Goal: Task Accomplishment & Management: Use online tool/utility

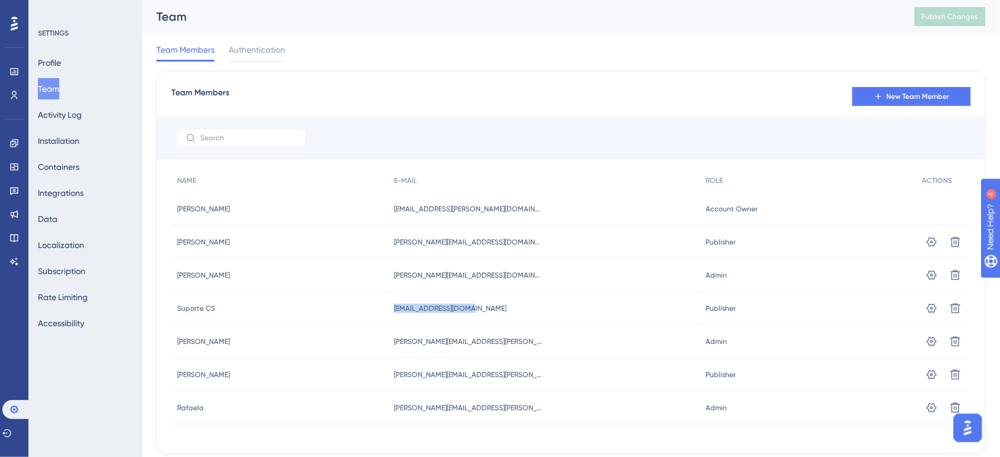
drag, startPoint x: 488, startPoint y: 315, endPoint x: 338, endPoint y: 296, distance: 151.0
click at [0, 0] on div "Suporte CS Suporte CS [EMAIL_ADDRESS][DOMAIN_NAME] [EMAIL_ADDRESS][DOMAIN_NAME]…" at bounding box center [0, 0] width 0 height 0
copy div "Suporte CS [EMAIL_ADDRESS][DOMAIN_NAME]"
click at [957, 248] on icon at bounding box center [956, 242] width 12 height 12
click at [9, 215] on icon at bounding box center [13, 214] width 9 height 9
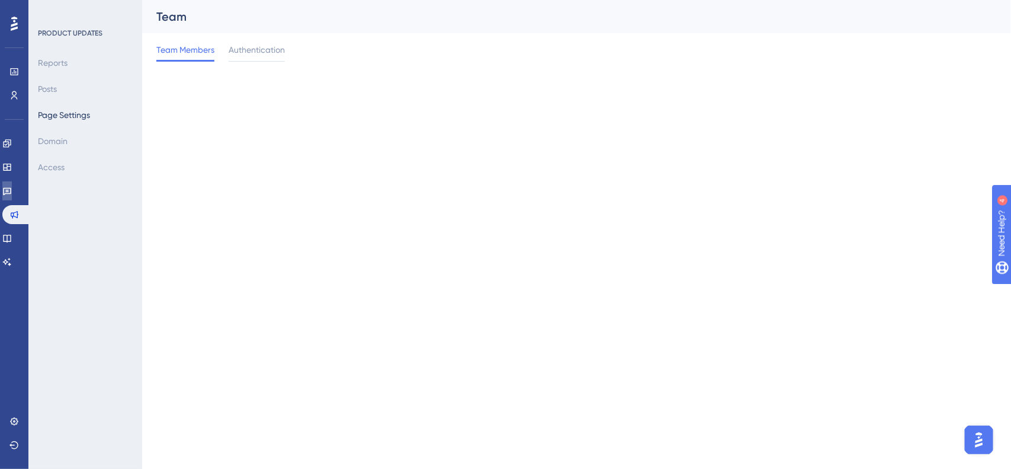
click at [12, 186] on icon at bounding box center [6, 190] width 9 height 9
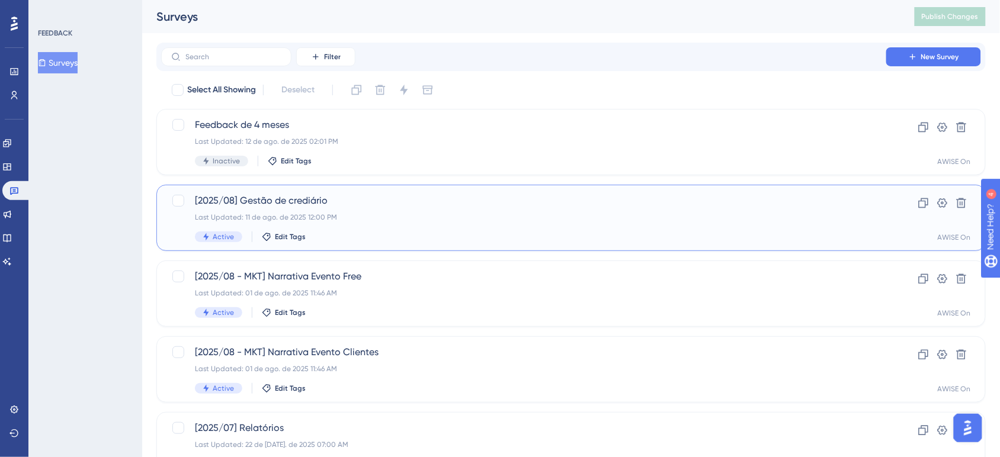
click at [354, 203] on span "[2025/08] Gestão de crediário" at bounding box center [524, 201] width 658 height 14
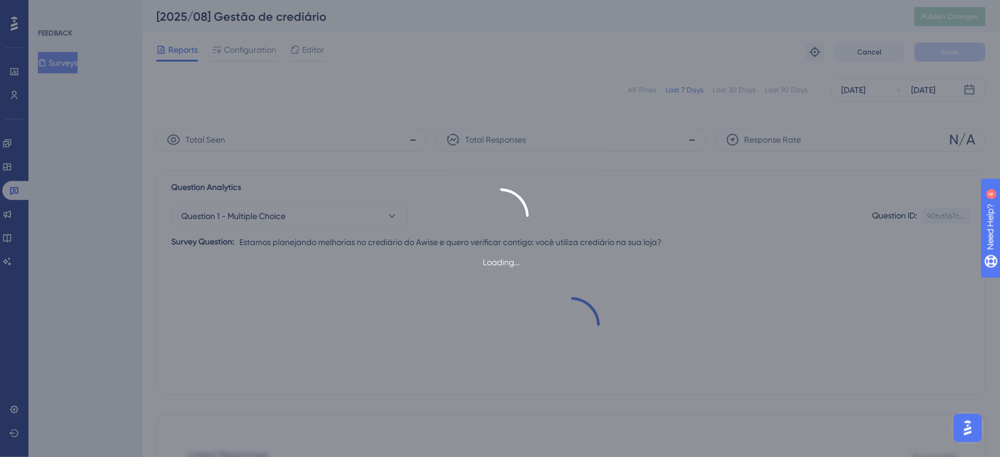
click at [348, 208] on div "Loading..." at bounding box center [500, 228] width 1000 height 81
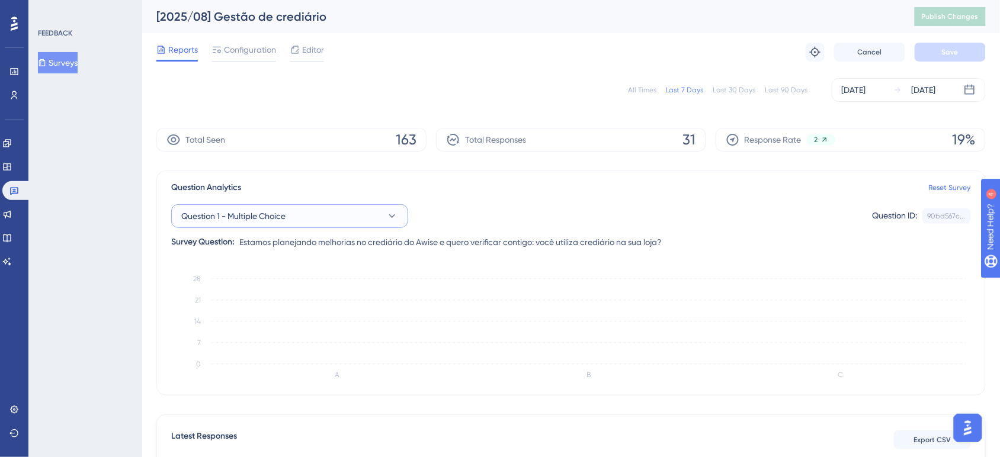
click at [341, 214] on button "Question 1 - Multiple Choice" at bounding box center [289, 216] width 237 height 24
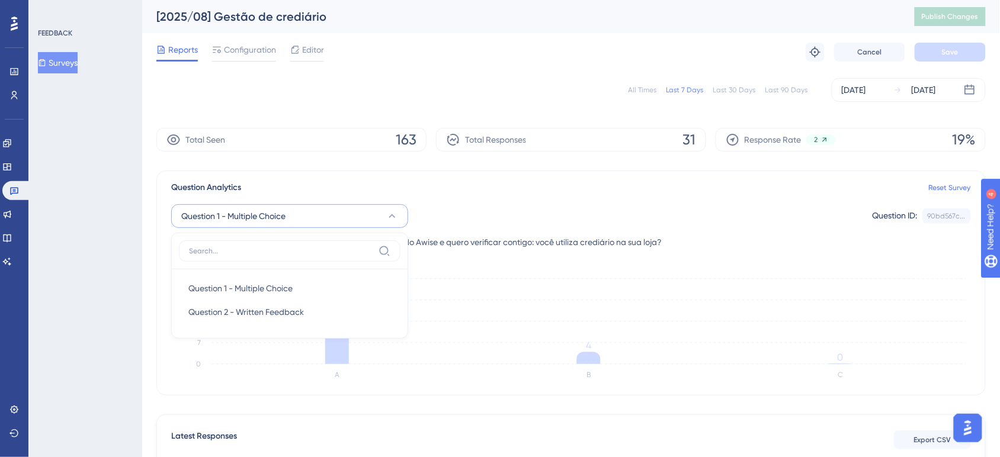
click at [350, 197] on div "Question 1 - Multiple Choice Question 1 - Multiple Choice Question 1 - Multiple…" at bounding box center [571, 222] width 800 height 54
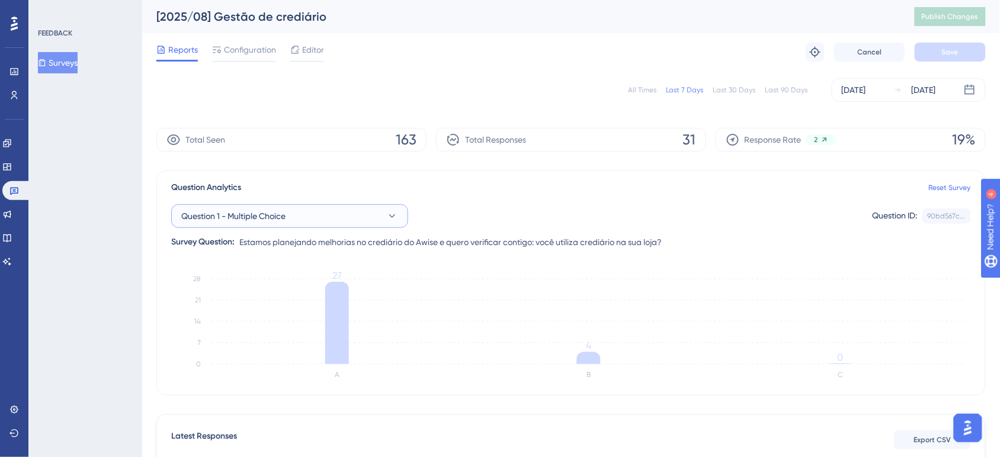
click at [329, 224] on button "Question 1 - Multiple Choice" at bounding box center [289, 216] width 237 height 24
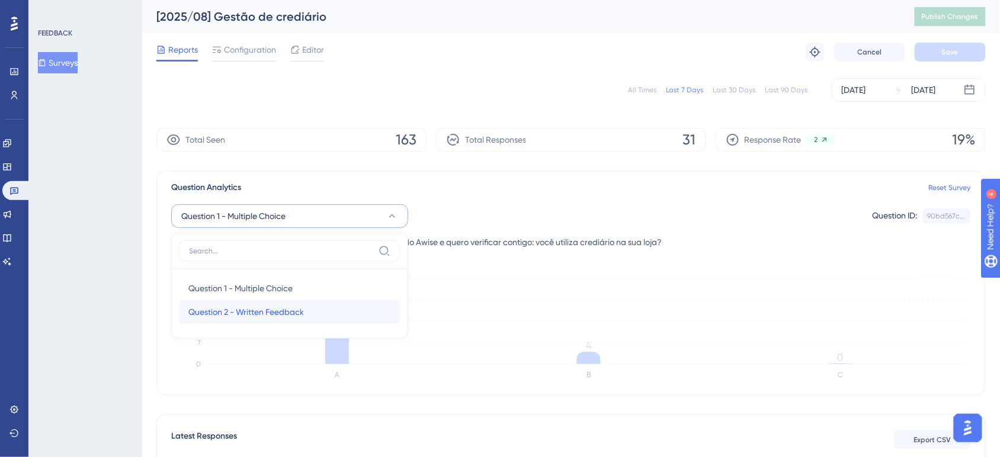
click at [262, 315] on span "Question 2 - Written Feedback" at bounding box center [246, 312] width 116 height 14
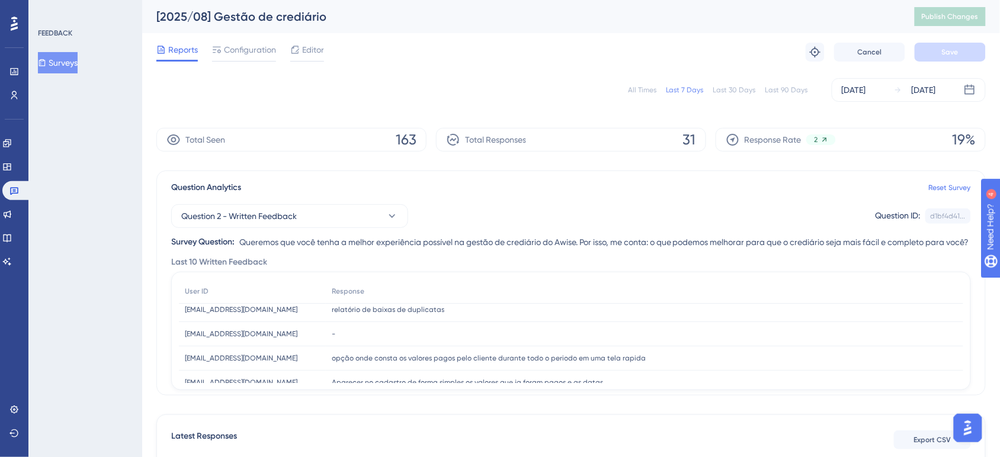
scroll to position [14, 0]
